Goal: Task Accomplishment & Management: Manage account settings

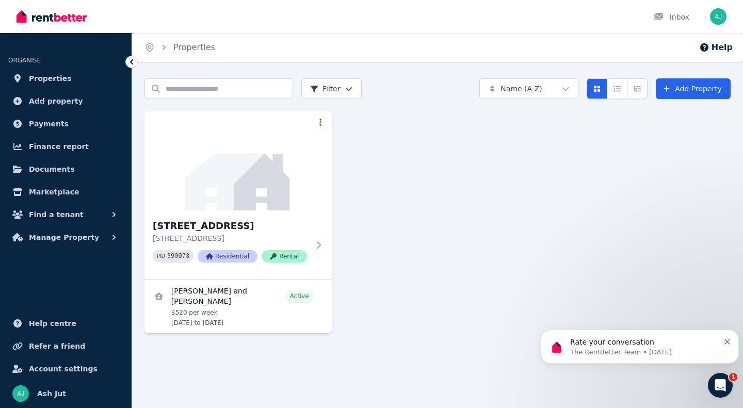
click at [729, 342] on icon "Dismiss notification" at bounding box center [728, 342] width 6 height 6
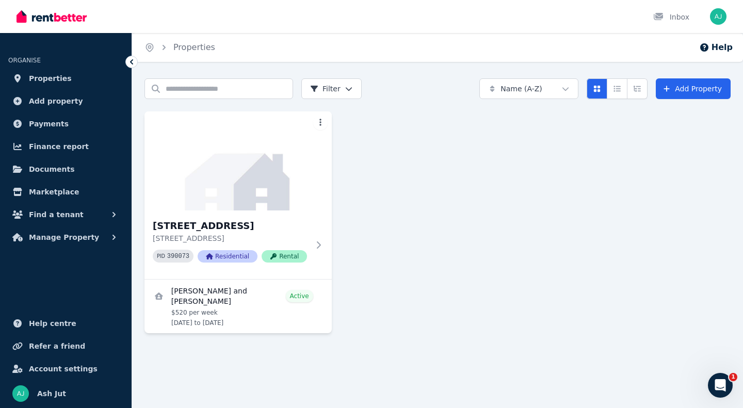
click at [92, 239] on button "Manage Property" at bounding box center [65, 237] width 115 height 21
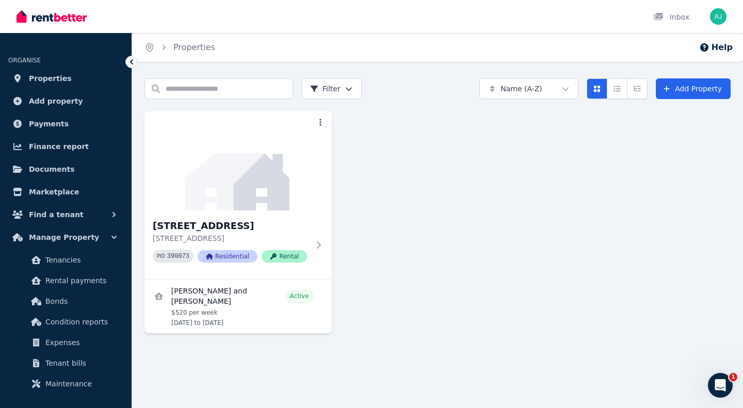
click at [75, 343] on span "Expenses" at bounding box center [80, 342] width 70 height 12
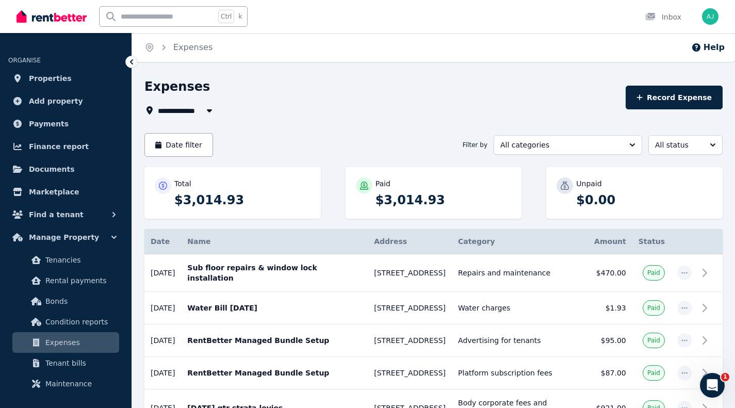
click at [721, 386] on div "Open Intercom Messenger" at bounding box center [713, 385] width 34 height 34
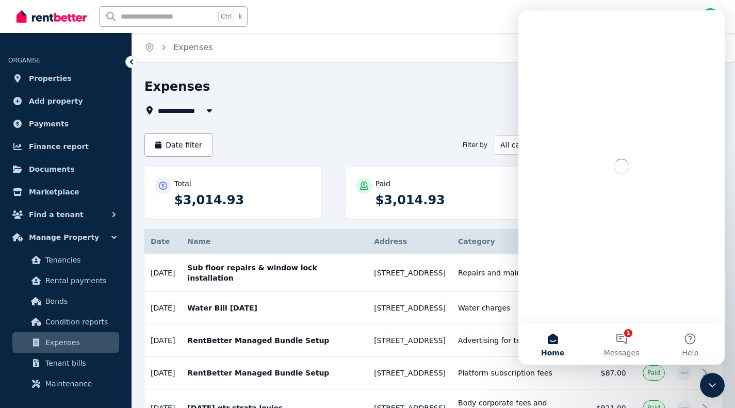
click at [623, 343] on button "1 Messages" at bounding box center [621, 344] width 69 height 41
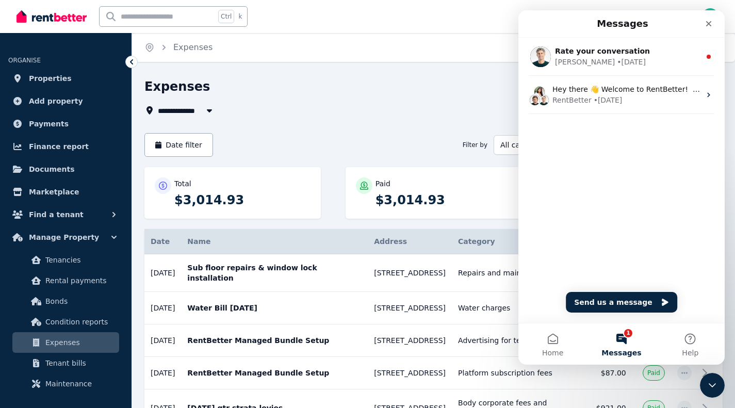
click at [643, 61] on div "[PERSON_NAME] • [DATE]" at bounding box center [628, 62] width 146 height 11
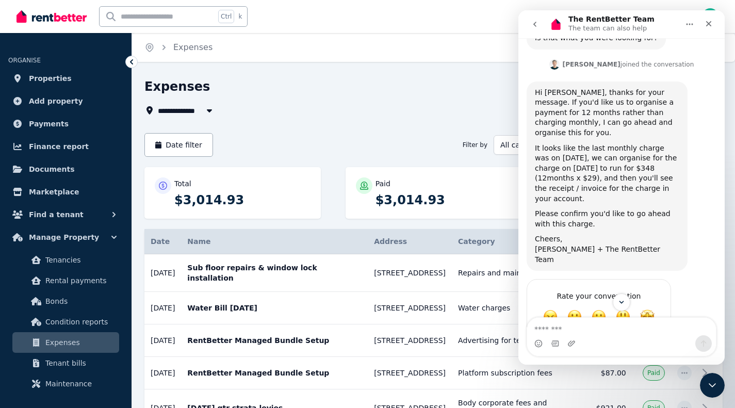
scroll to position [421, 0]
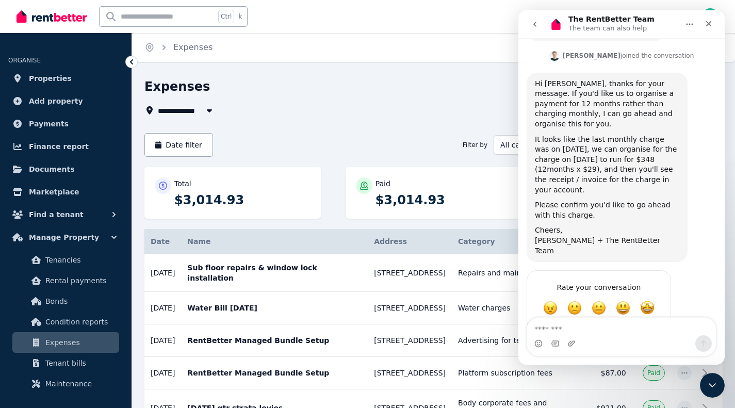
click at [613, 320] on textarea "Message…" at bounding box center [621, 327] width 189 height 18
click at [379, 93] on div "Expenses" at bounding box center [382, 88] width 475 height 20
click at [694, 24] on icon "Home" at bounding box center [690, 24] width 8 height 8
click at [420, 35] on div "Home Expenses Help" at bounding box center [433, 47] width 603 height 29
click at [714, 21] on div "Close" at bounding box center [709, 23] width 19 height 19
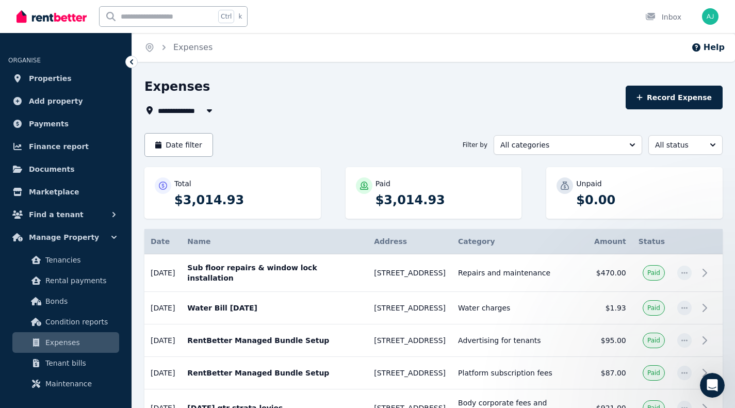
scroll to position [0, 0]
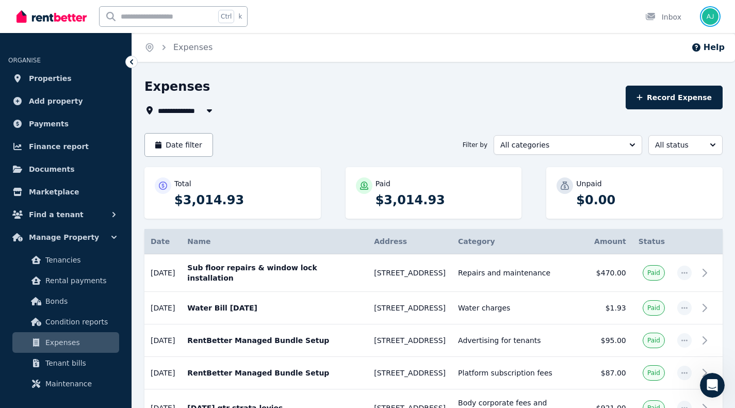
click at [715, 18] on img "button" at bounding box center [710, 16] width 17 height 17
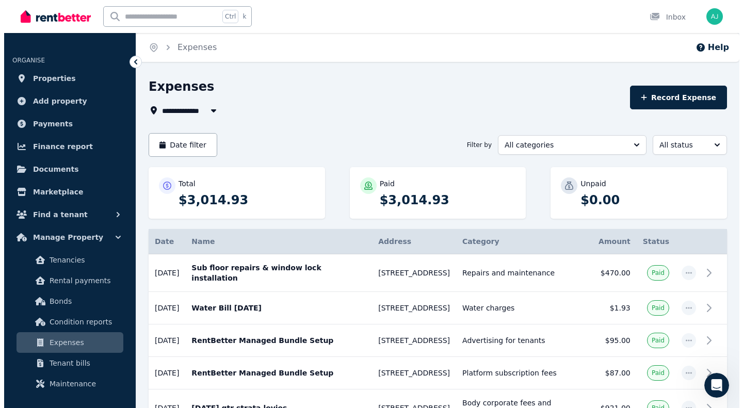
scroll to position [421, 0]
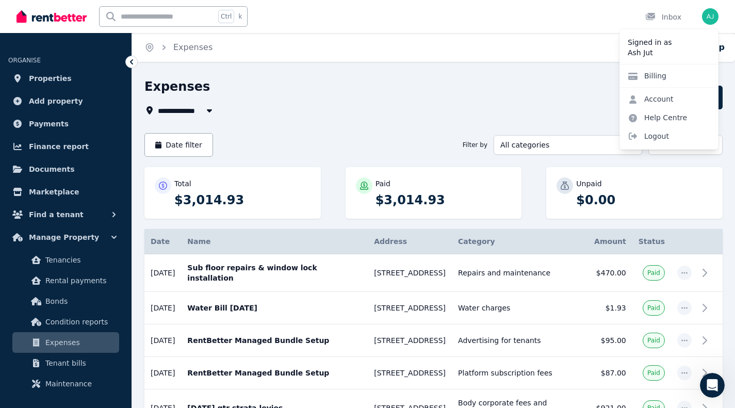
click at [675, 76] on div "Billing" at bounding box center [669, 75] width 99 height 23
click at [658, 78] on link "Billing" at bounding box center [647, 76] width 55 height 19
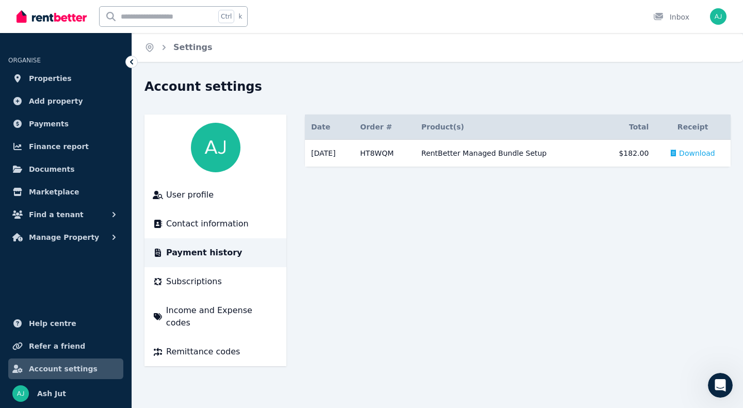
click at [210, 284] on span "Subscriptions" at bounding box center [194, 282] width 56 height 12
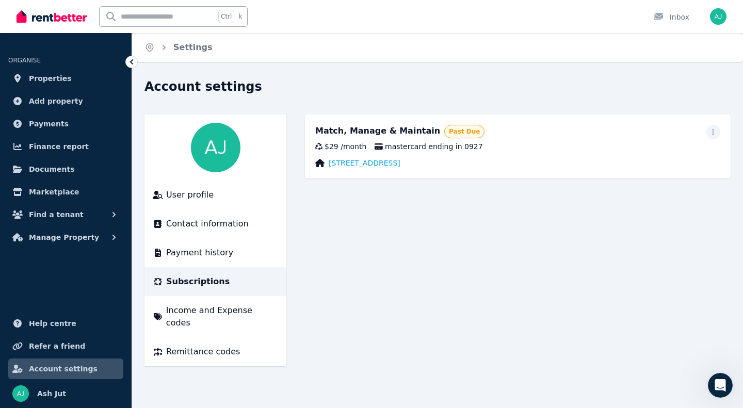
click at [713, 132] on icon "button" at bounding box center [713, 132] width 2 height 6
click at [633, 352] on main "Match, Manage & Maintain Past Due Update payment method Cancel plan $29 / month…" at bounding box center [518, 241] width 426 height 252
click at [722, 389] on icon "Open Intercom Messenger" at bounding box center [720, 385] width 17 height 17
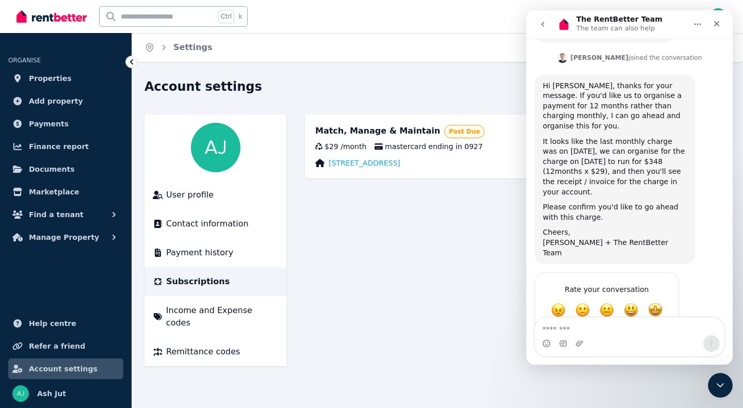
scroll to position [421, 0]
type textarea "**********"
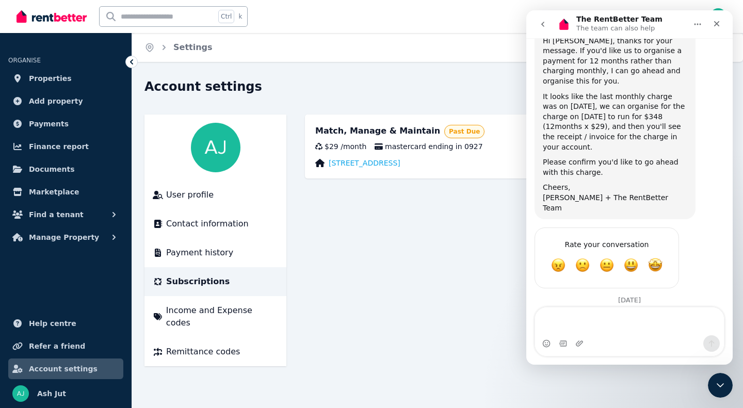
type textarea "*"
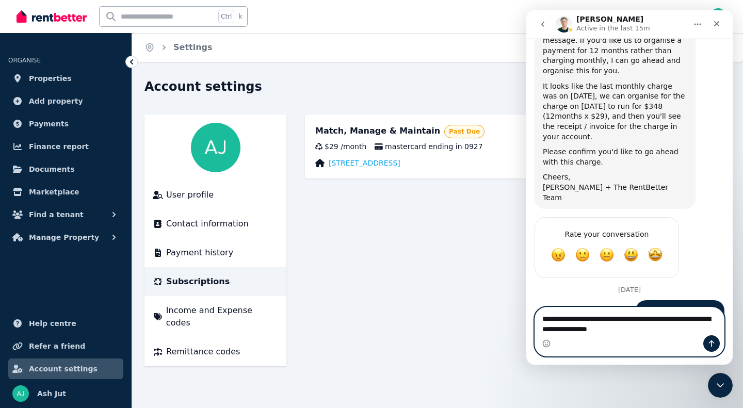
click at [670, 332] on textarea "**********" at bounding box center [629, 322] width 189 height 28
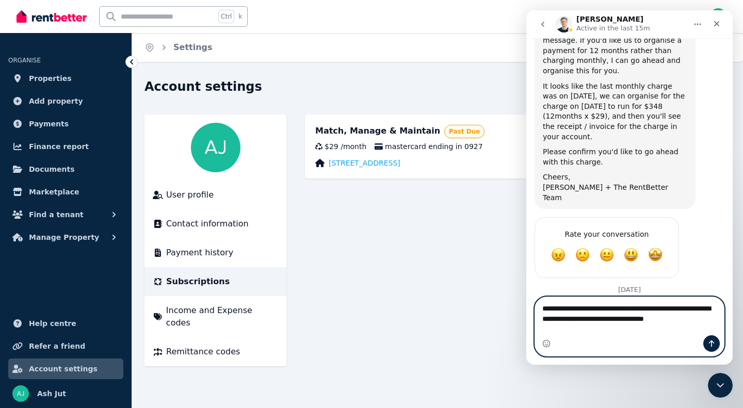
scroll to position [500, 0]
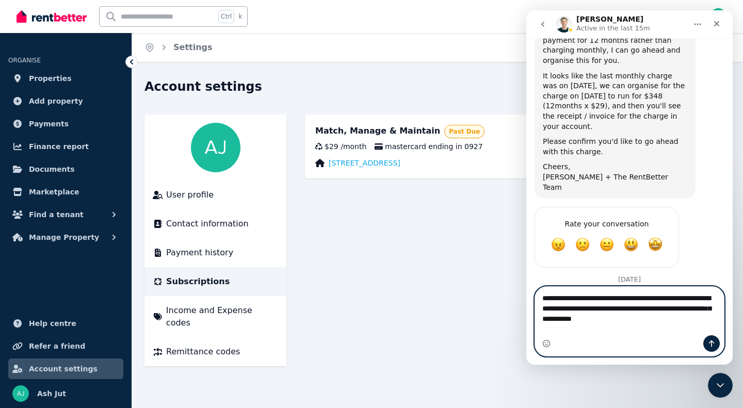
type textarea "**********"
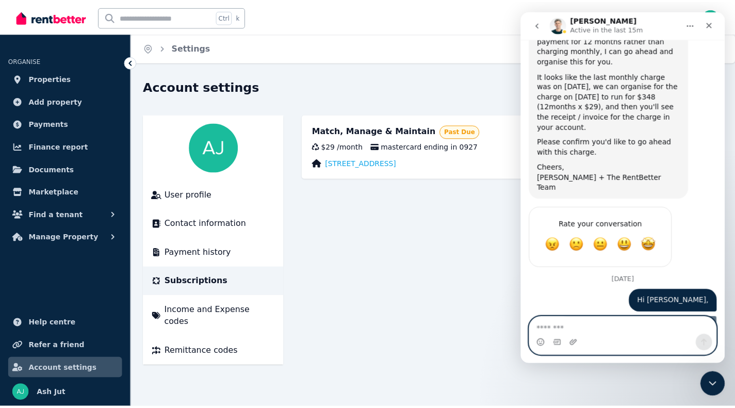
scroll to position [534, 0]
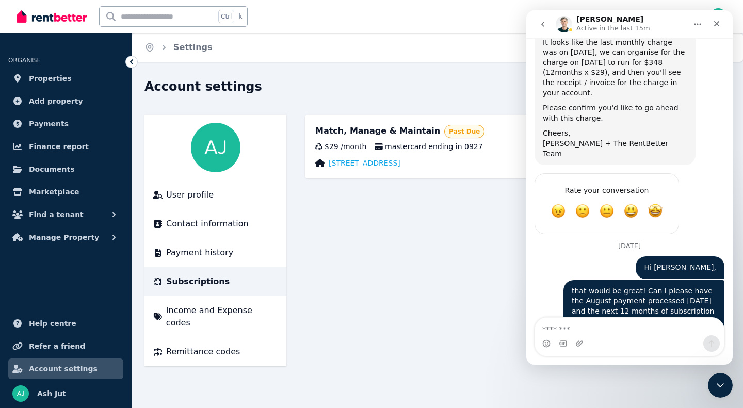
click at [442, 90] on div "Account settings" at bounding box center [435, 88] width 580 height 20
click at [713, 24] on icon "Close" at bounding box center [717, 24] width 8 height 8
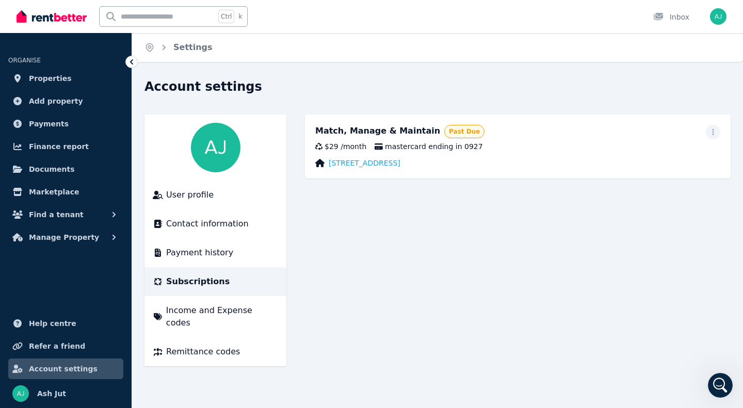
click at [75, 236] on span "Manage Property" at bounding box center [64, 237] width 70 height 12
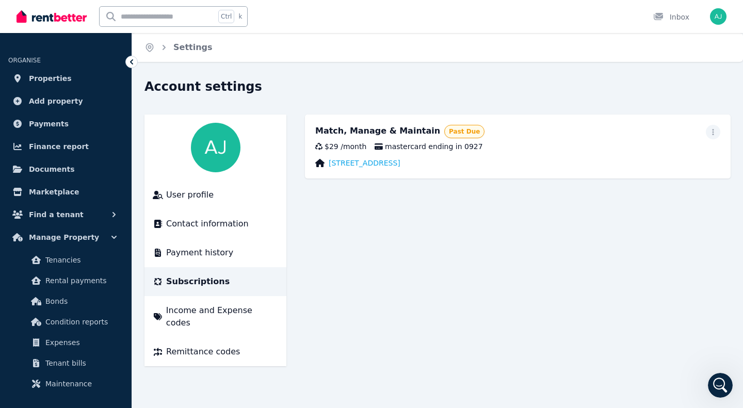
click at [85, 343] on span "Expenses" at bounding box center [80, 342] width 70 height 12
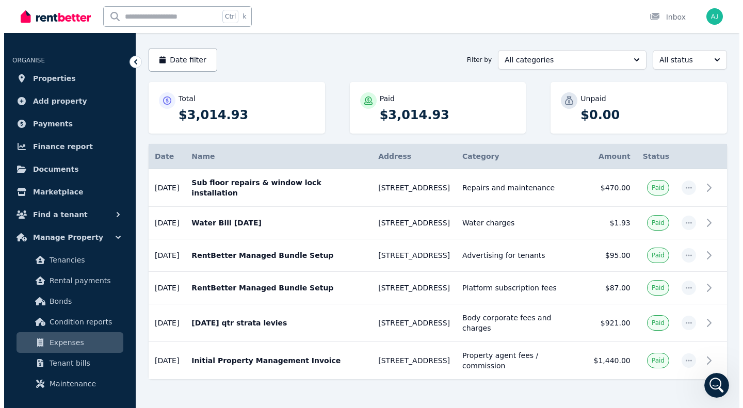
scroll to position [97, 0]
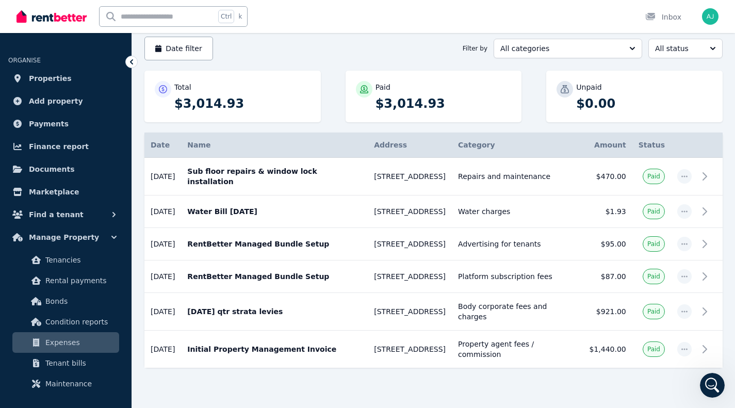
click at [269, 173] on p "Sub floor repairs & window lock installation" at bounding box center [274, 176] width 174 height 21
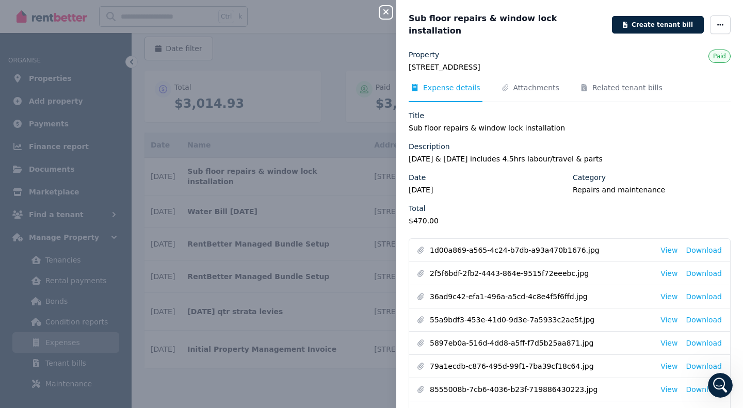
click at [522, 83] on span "Attachments" at bounding box center [537, 88] width 46 height 10
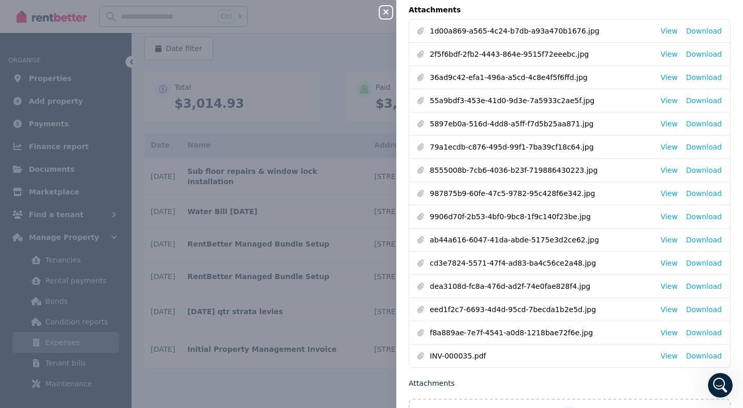
scroll to position [171, 0]
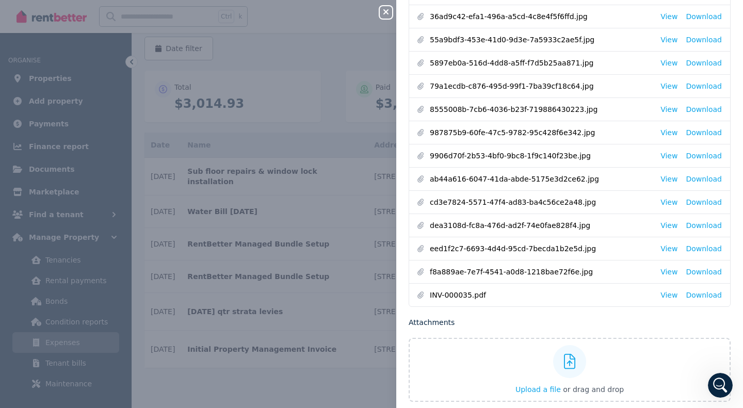
click at [664, 220] on link "View" at bounding box center [669, 225] width 17 height 10
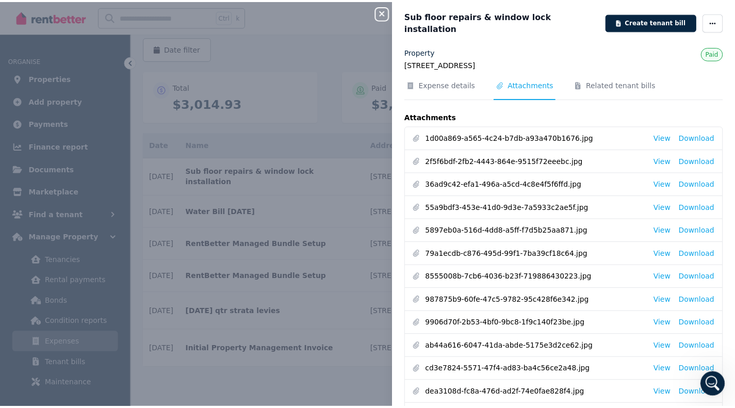
scroll to position [0, 0]
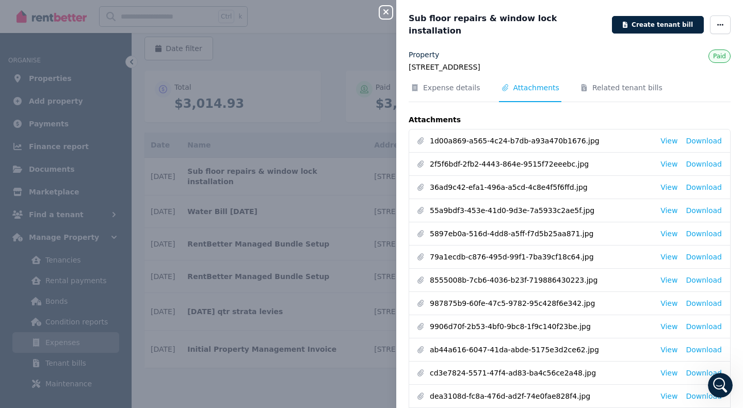
click at [346, 43] on div "Close panel Sub floor repairs & window lock installation Create tenant bill Pro…" at bounding box center [371, 204] width 743 height 408
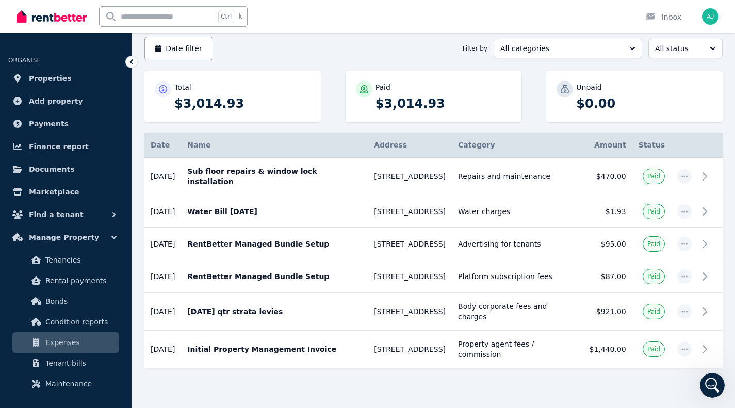
click at [685, 211] on icon "button" at bounding box center [685, 212] width 6 height 2
click at [225, 206] on p "Water Bill [DATE]" at bounding box center [274, 211] width 174 height 10
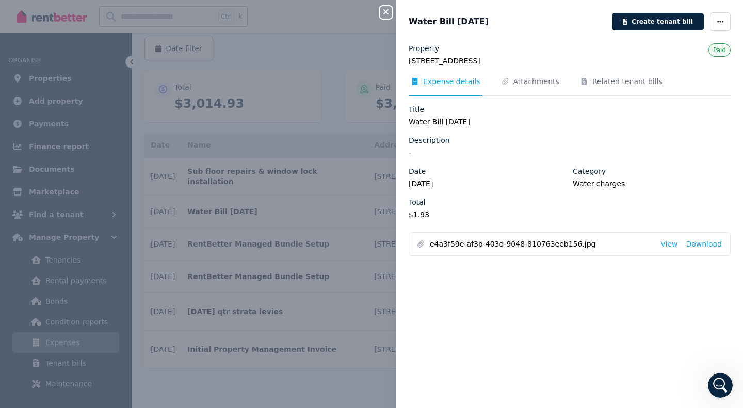
click at [532, 81] on span "Attachments" at bounding box center [537, 81] width 46 height 10
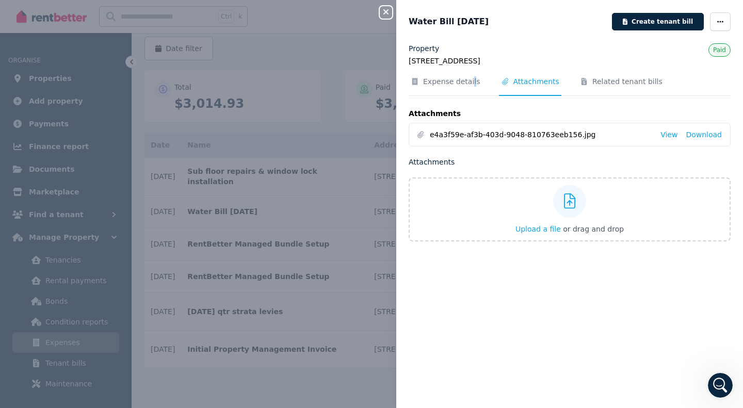
click at [469, 77] on span "Expense details" at bounding box center [451, 81] width 57 height 10
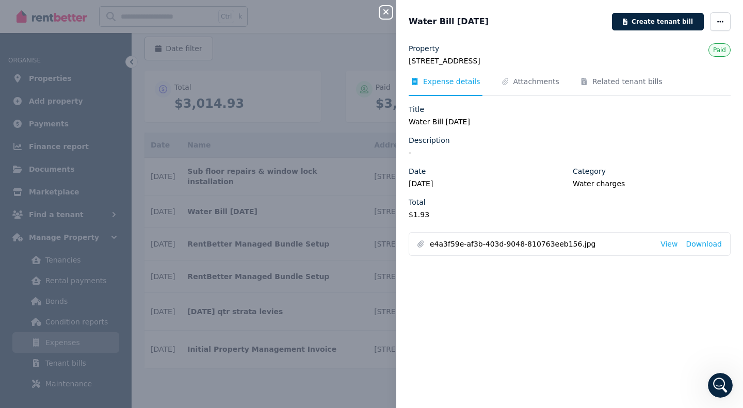
click at [496, 238] on li "e4a3f59e-af3b-403d-9048-810763eeb156.jpg View Download" at bounding box center [569, 244] width 321 height 23
click at [661, 242] on link "View" at bounding box center [669, 244] width 17 height 10
click at [381, 6] on div "Close panel" at bounding box center [390, 9] width 21 height 19
click at [383, 12] on icon "button" at bounding box center [386, 12] width 12 height 8
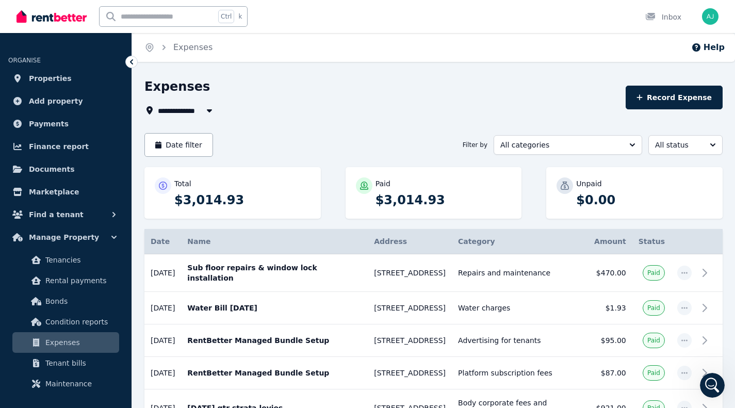
click at [76, 384] on span "Maintenance" at bounding box center [80, 384] width 70 height 12
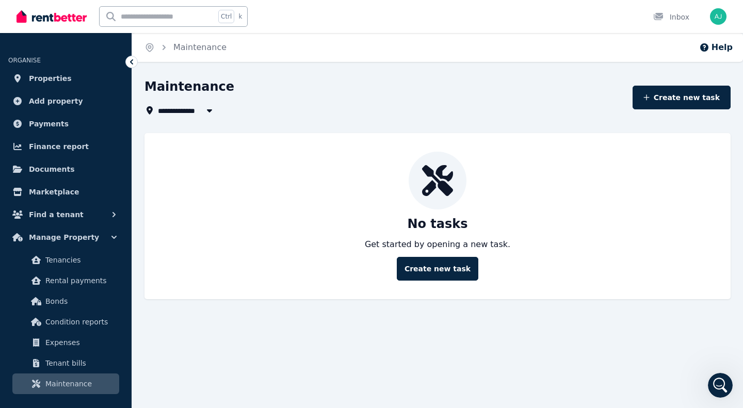
click at [44, 339] on link "Expenses" at bounding box center [65, 342] width 107 height 21
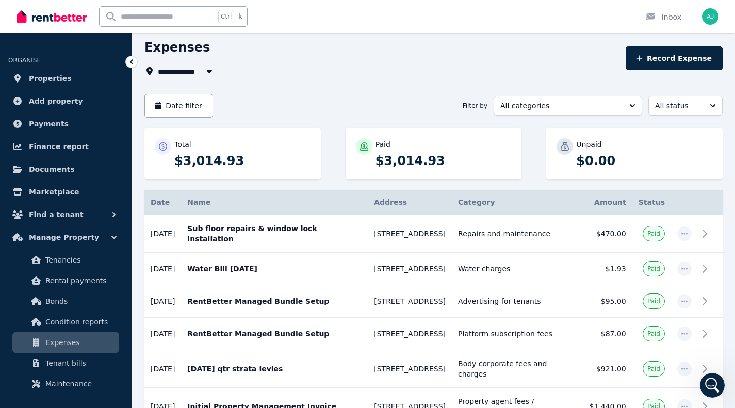
scroll to position [52, 0]
